Goal: Information Seeking & Learning: Learn about a topic

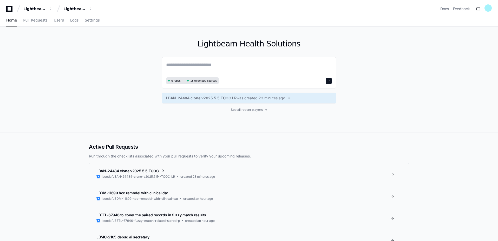
paste textarea "**********"
type textarea "**********"
click at [56, 22] on span "Users" at bounding box center [59, 20] width 10 height 3
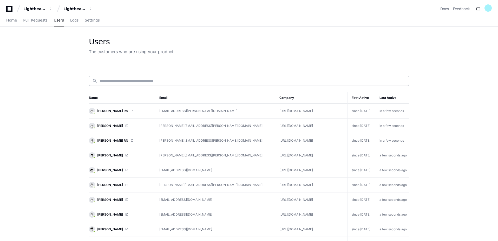
click at [142, 82] on input at bounding box center [252, 80] width 306 height 5
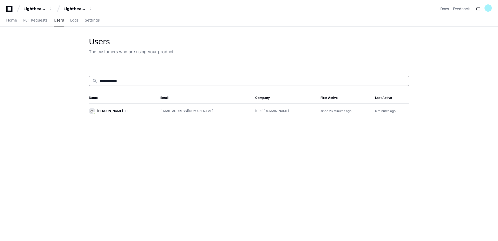
click at [165, 111] on td "[EMAIL_ADDRESS][DOMAIN_NAME]" at bounding box center [203, 111] width 95 height 15
click at [112, 110] on span "[PERSON_NAME]" at bounding box center [110, 111] width 26 height 4
click at [137, 82] on input "**********" at bounding box center [252, 80] width 306 height 5
type input "*"
type input "******"
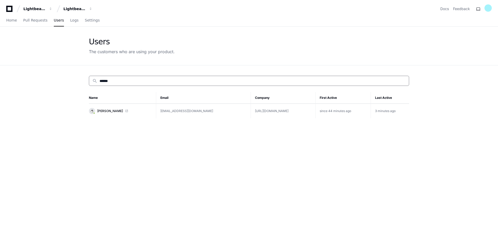
click at [177, 112] on td "[EMAIL_ADDRESS][DOMAIN_NAME]" at bounding box center [203, 111] width 95 height 15
click at [176, 114] on td "[EMAIL_ADDRESS][DOMAIN_NAME]" at bounding box center [203, 111] width 95 height 15
click at [176, 111] on td "[EMAIL_ADDRESS][DOMAIN_NAME]" at bounding box center [203, 111] width 95 height 15
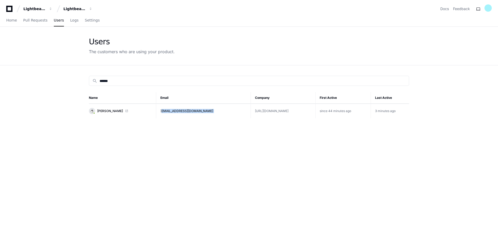
click at [176, 111] on td "[EMAIL_ADDRESS][DOMAIN_NAME]" at bounding box center [203, 111] width 95 height 15
click at [108, 112] on span "[PERSON_NAME]" at bounding box center [110, 111] width 26 height 4
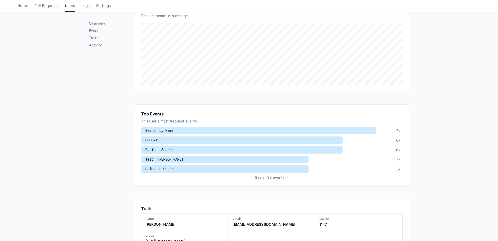
scroll to position [99, 0]
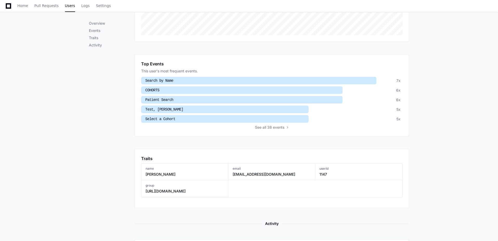
drag, startPoint x: 278, startPoint y: 127, endPoint x: 276, endPoint y: 130, distance: 4.1
click at [278, 127] on span "all 38 events" at bounding box center [273, 127] width 22 height 5
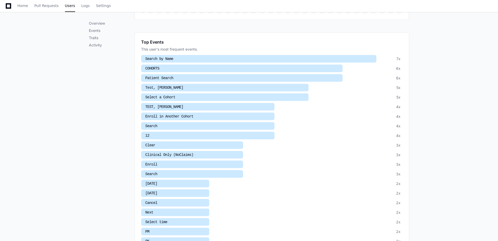
scroll to position [179, 0]
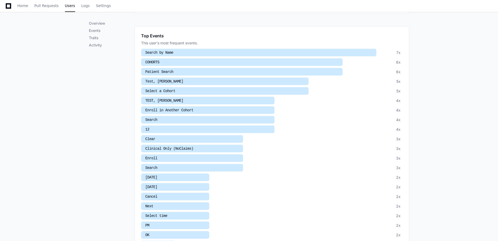
click at [203, 112] on div at bounding box center [207, 110] width 133 height 8
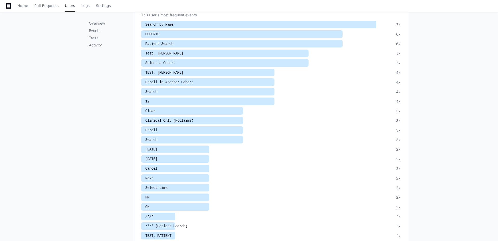
click at [187, 81] on span "Enroll in Another Cohort" at bounding box center [169, 82] width 48 height 4
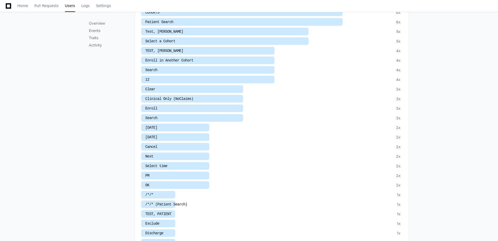
click at [187, 81] on ul "Search by Name 7x COHORTS 6x Patient Search 6x Test, [PERSON_NAME] 5x Select a …" at bounding box center [271, 180] width 261 height 363
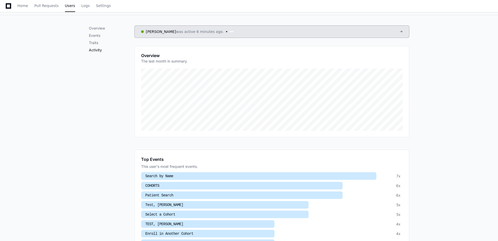
click at [103, 50] on p "Activity" at bounding box center [112, 50] width 46 height 5
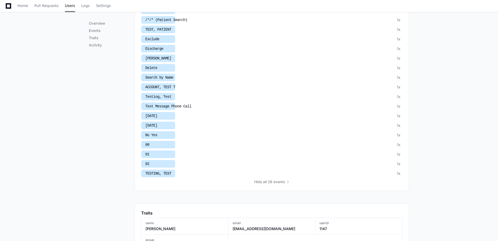
scroll to position [520, 0]
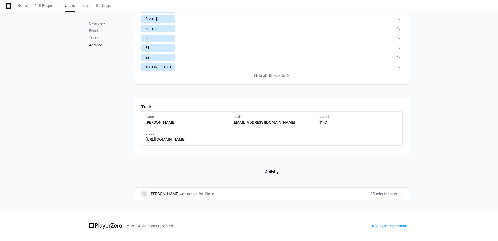
click at [93, 46] on p "Activity" at bounding box center [112, 45] width 46 height 5
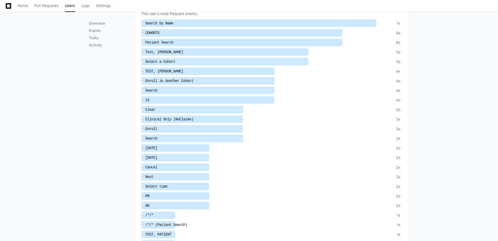
click at [197, 82] on div at bounding box center [207, 81] width 133 height 8
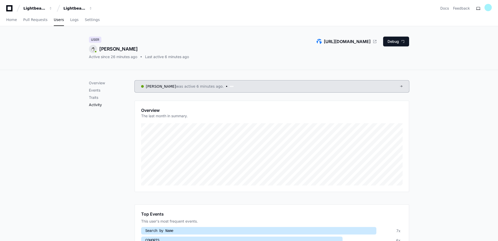
scroll to position [0, 0]
click at [400, 43] on button "Debug" at bounding box center [396, 42] width 26 height 10
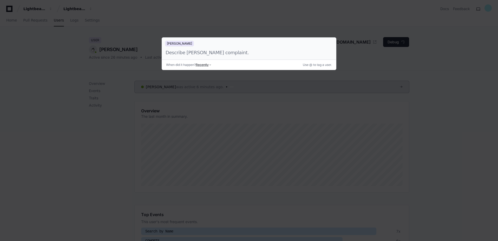
click at [213, 54] on div at bounding box center [243, 52] width 156 height 7
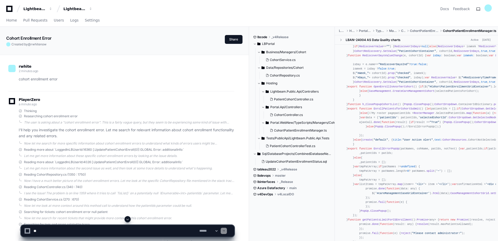
click at [114, 231] on textarea at bounding box center [115, 230] width 166 height 11
type textarea "*********"
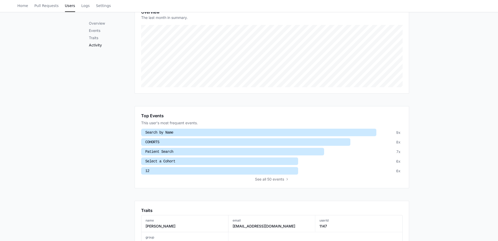
click at [95, 43] on p "Activity" at bounding box center [112, 45] width 46 height 5
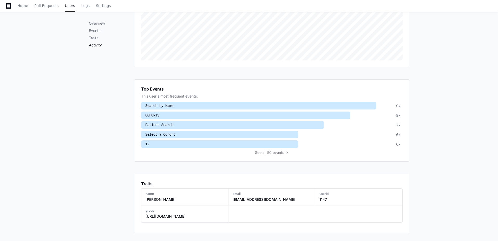
scroll to position [203, 0]
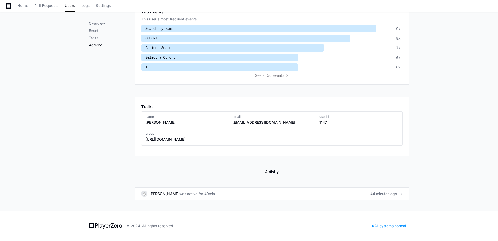
click at [98, 43] on p "Activity" at bounding box center [112, 45] width 46 height 5
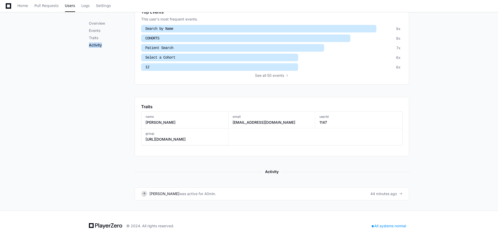
click at [98, 43] on p "Activity" at bounding box center [112, 45] width 46 height 5
click at [97, 43] on p "Activity" at bounding box center [112, 45] width 46 height 5
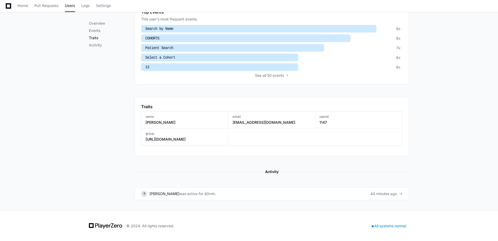
click at [95, 39] on p "Traits" at bounding box center [112, 37] width 46 height 5
click at [187, 38] on div at bounding box center [245, 39] width 209 height 8
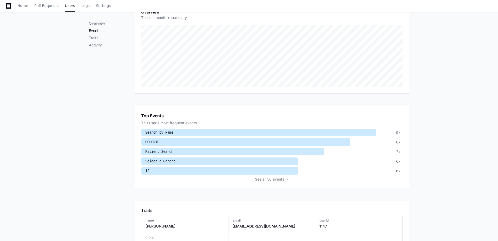
click at [101, 32] on p "Events" at bounding box center [112, 30] width 46 height 5
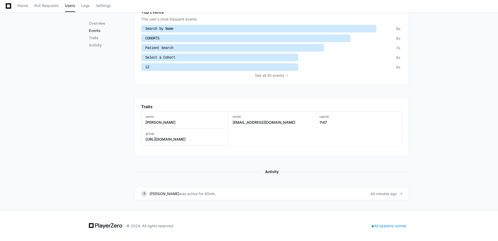
click at [101, 32] on p "Events" at bounding box center [112, 30] width 46 height 5
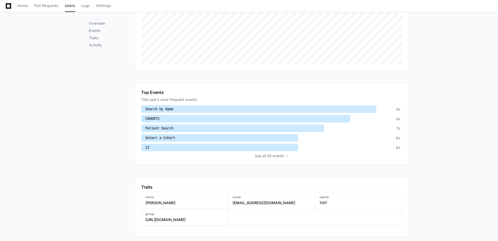
scroll to position [99, 0]
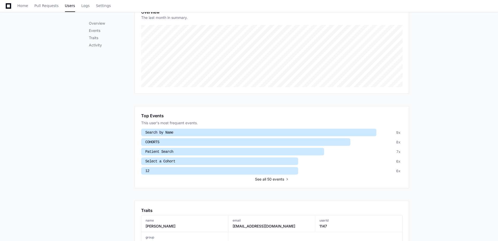
click at [267, 178] on span "all 50 events" at bounding box center [273, 179] width 22 height 5
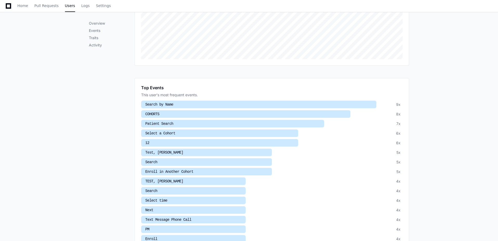
scroll to position [205, 0]
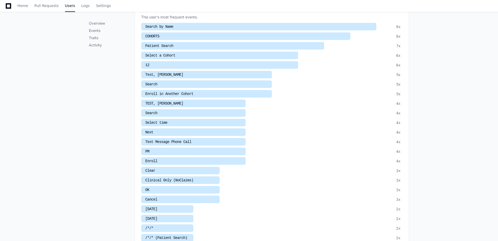
click at [192, 92] on div at bounding box center [206, 94] width 131 height 8
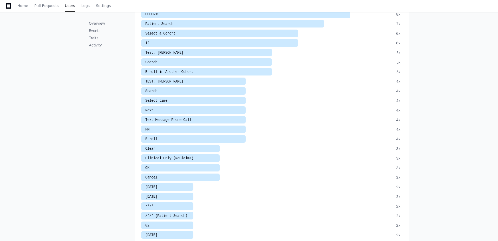
scroll to position [233, 0]
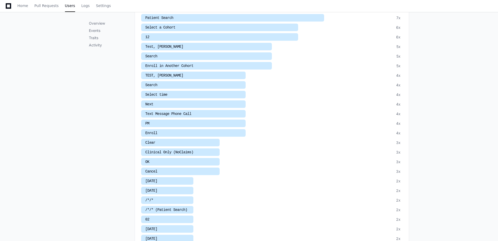
click at [248, 64] on div at bounding box center [206, 66] width 131 height 8
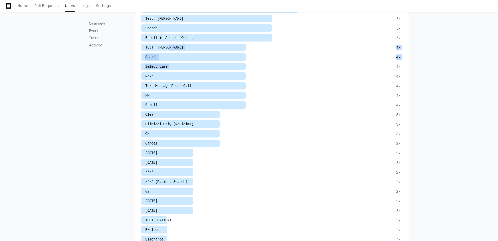
click at [248, 63] on ul "Search by Name 9x COHORTS 8x Patient Search 7x Select a Cohort 6x 12 6x Test, R…" at bounding box center [271, 206] width 261 height 478
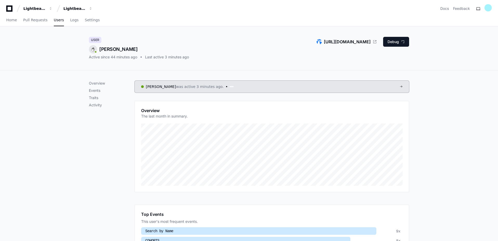
scroll to position [0, 0]
